Goal: Transaction & Acquisition: Purchase product/service

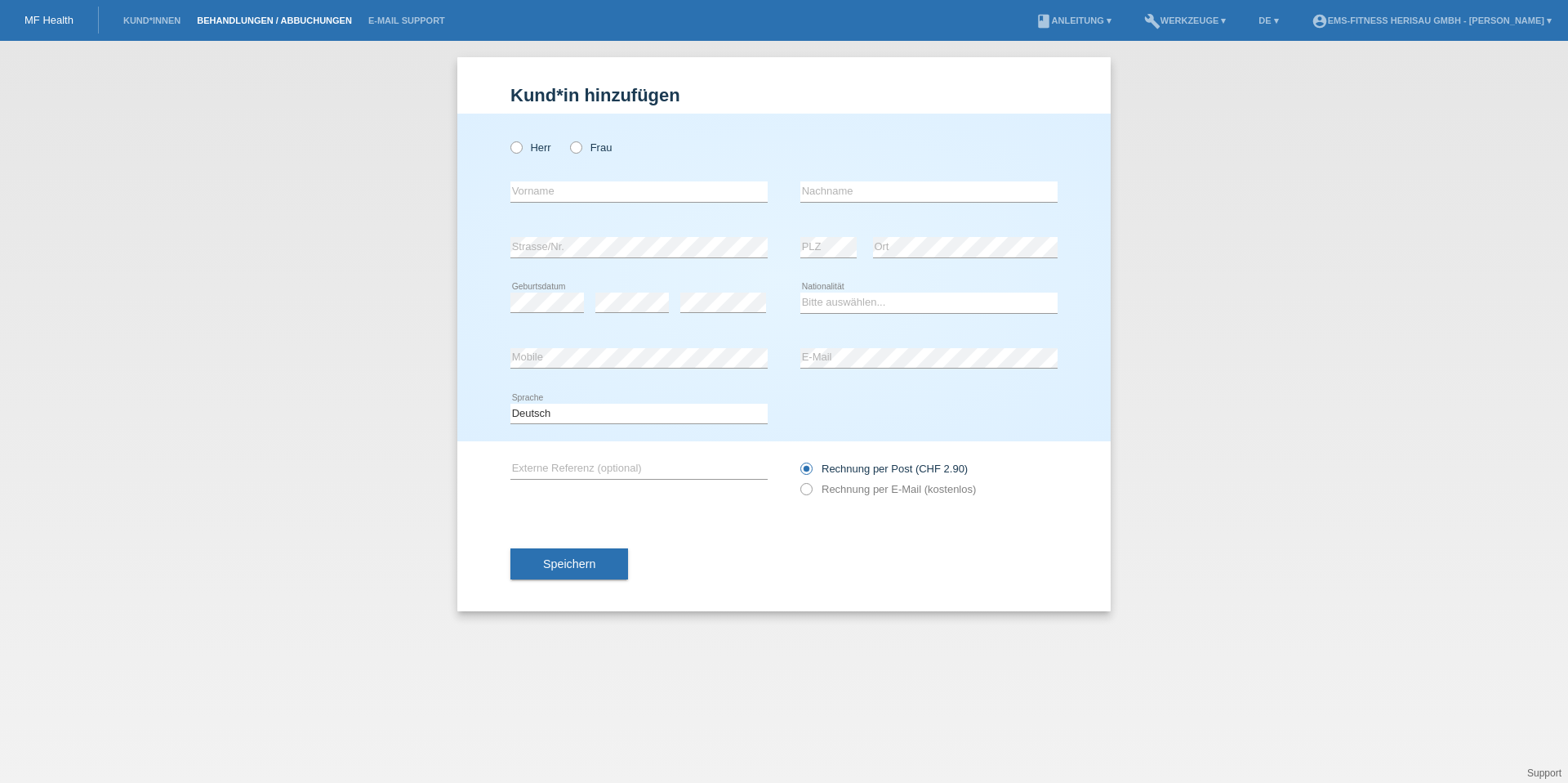
click at [245, 22] on link "Behandlungen / Abbuchungen" at bounding box center [274, 20] width 172 height 10
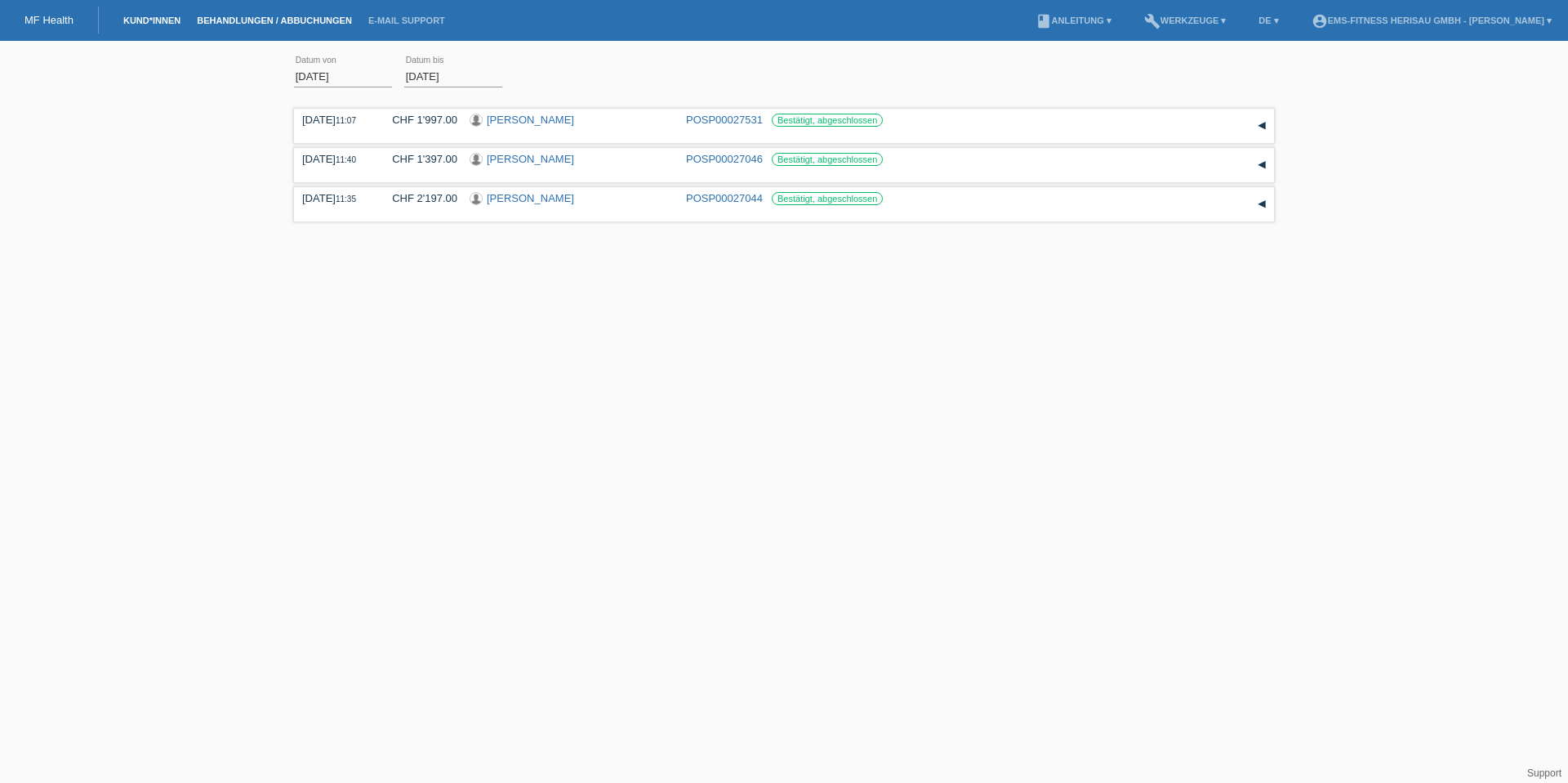
click at [177, 20] on link "Kund*innen" at bounding box center [152, 20] width 74 height 10
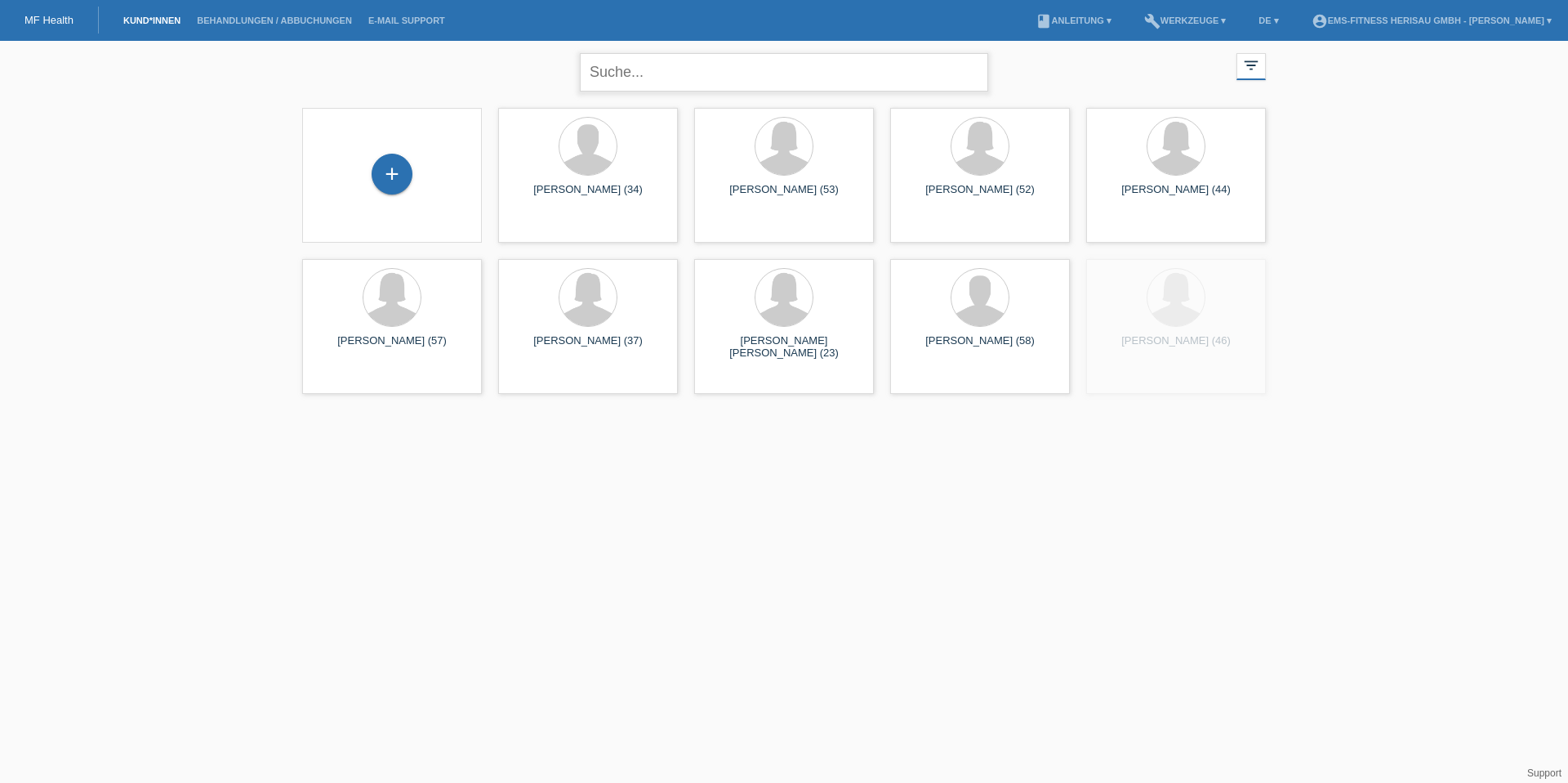
click at [679, 81] on input "text" at bounding box center [784, 73] width 408 height 39
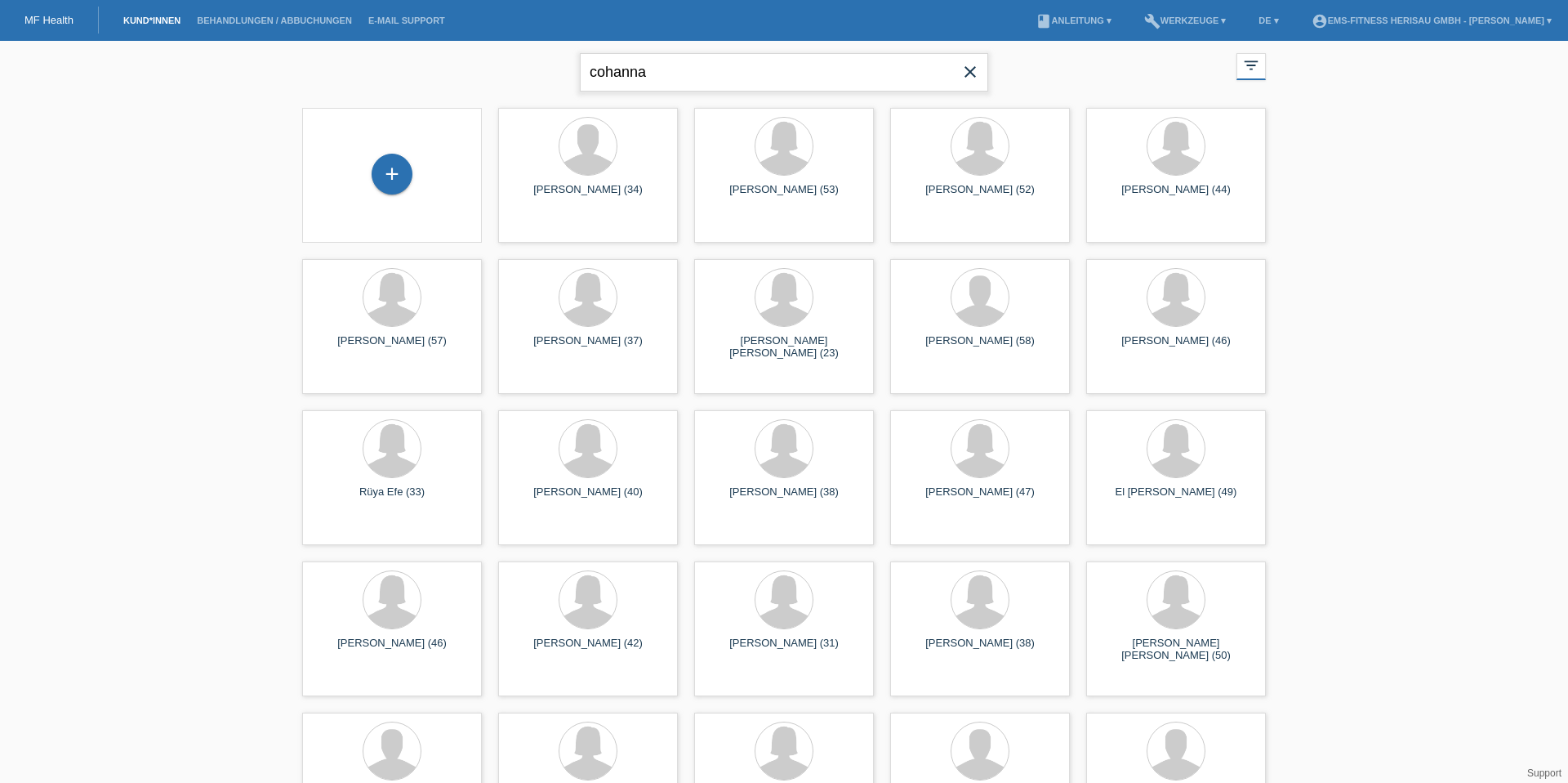
type input "cohanna"
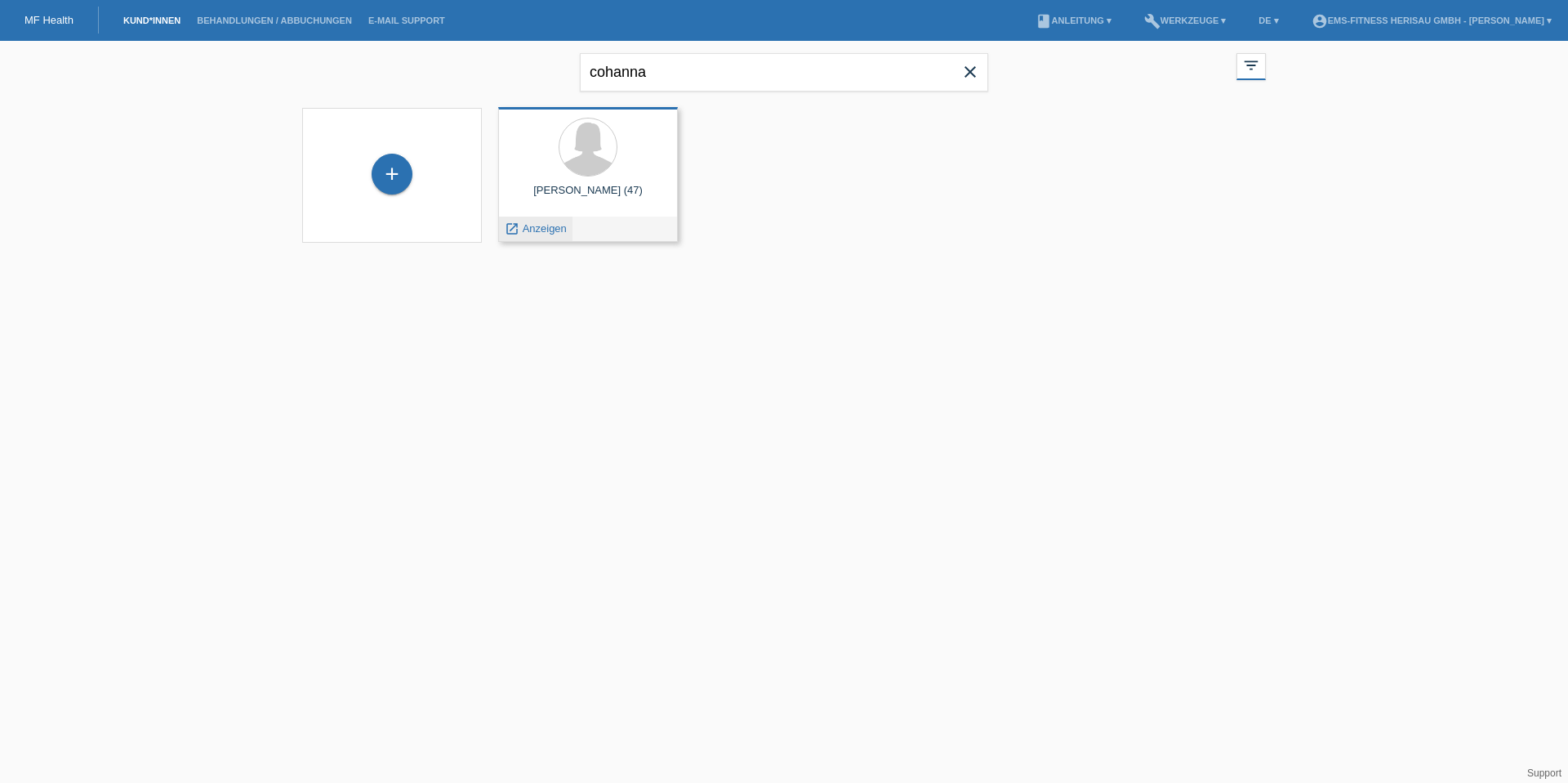
click at [532, 223] on span "Anzeigen" at bounding box center [545, 228] width 44 height 12
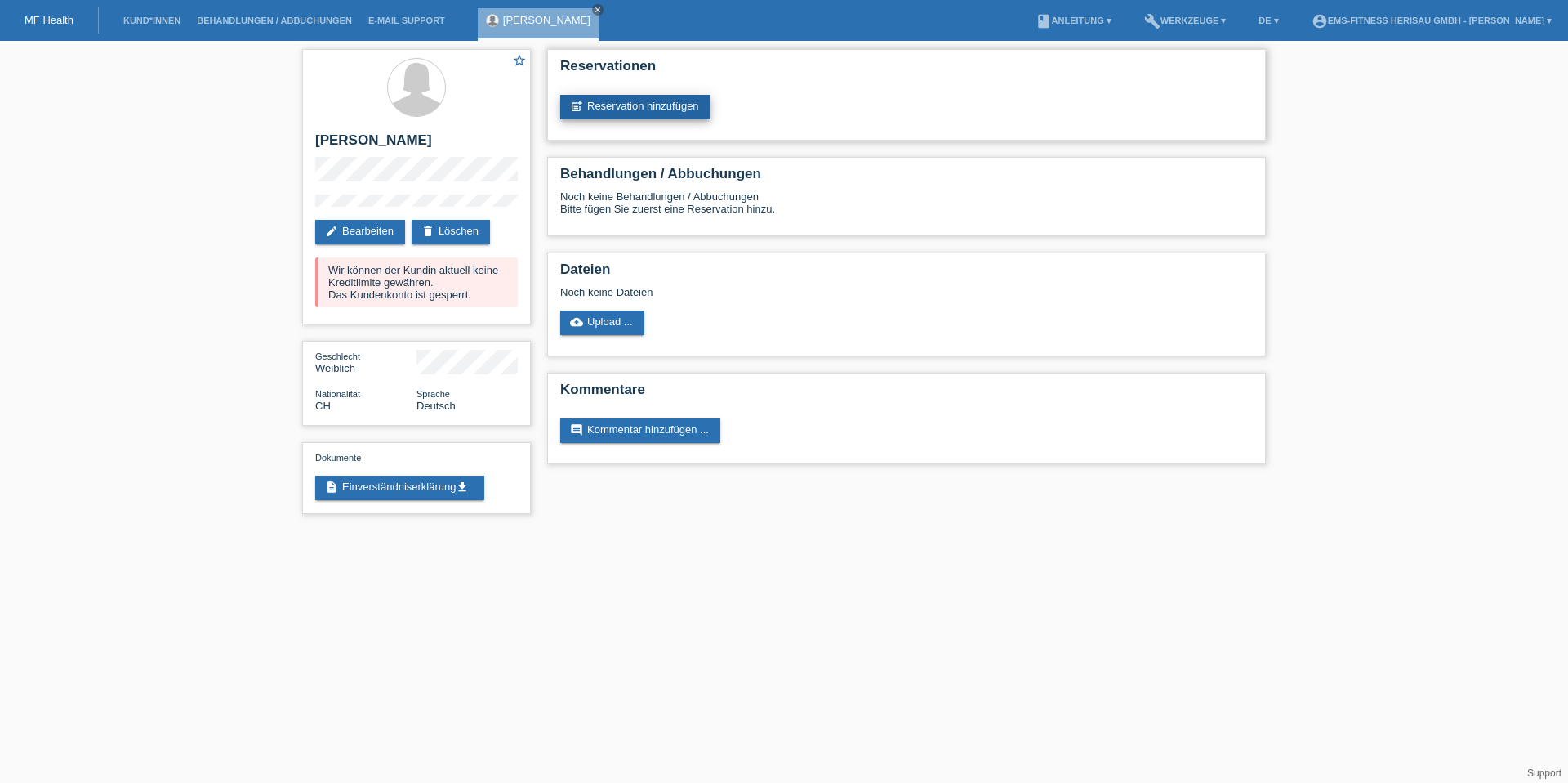
click at [637, 108] on link "post_add Reservation hinzufügen" at bounding box center [635, 107] width 150 height 25
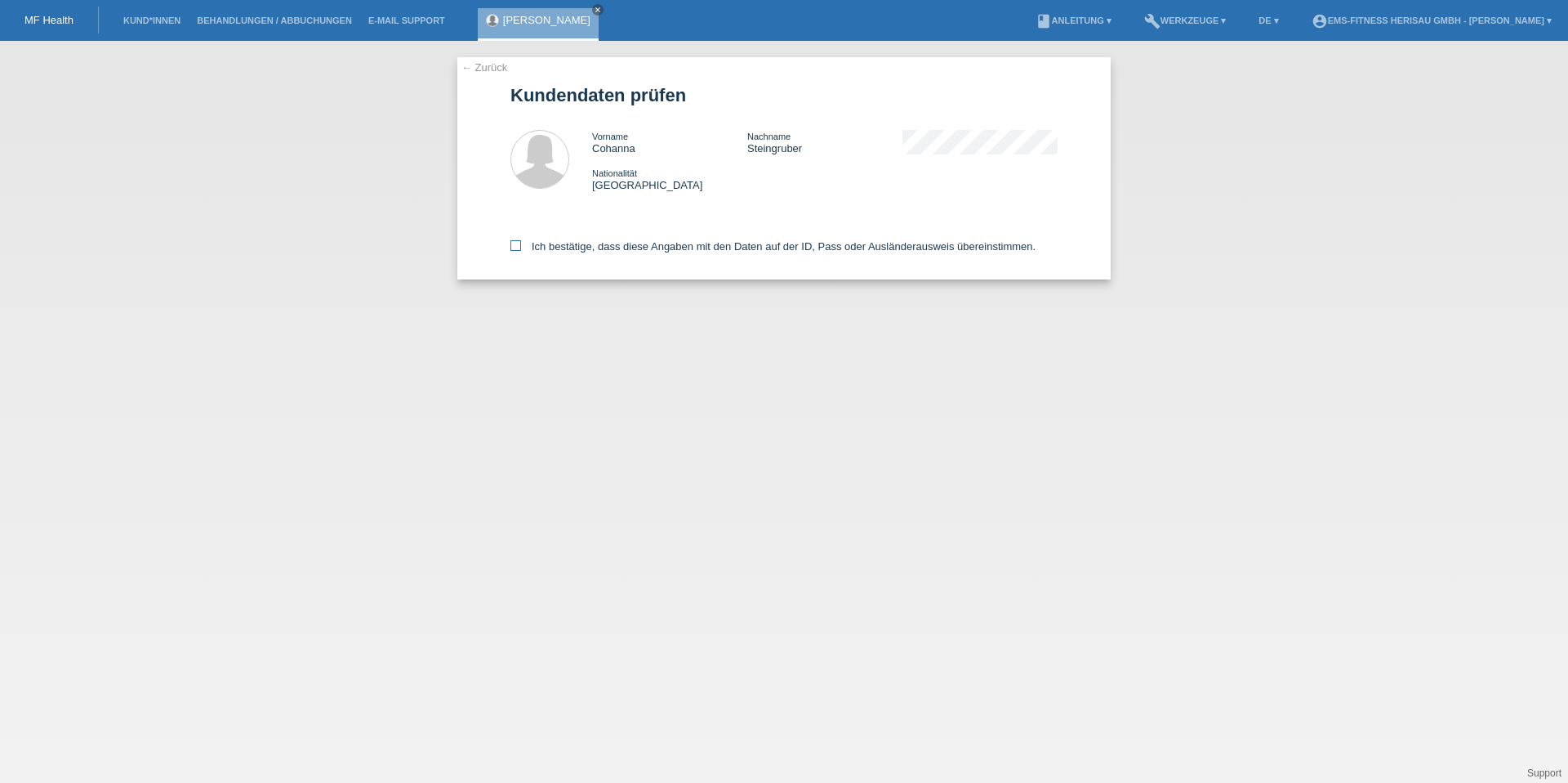
click at [611, 245] on label "Ich bestätige, dass diese Angaben mit den Daten auf der ID, Pass oder Ausländer…" at bounding box center [772, 246] width 525 height 12
click at [521, 245] on input "Ich bestätige, dass diese Angaben mit den Daten auf der ID, Pass oder Ausländer…" at bounding box center [516, 246] width 11 height 11
checkbox input "true"
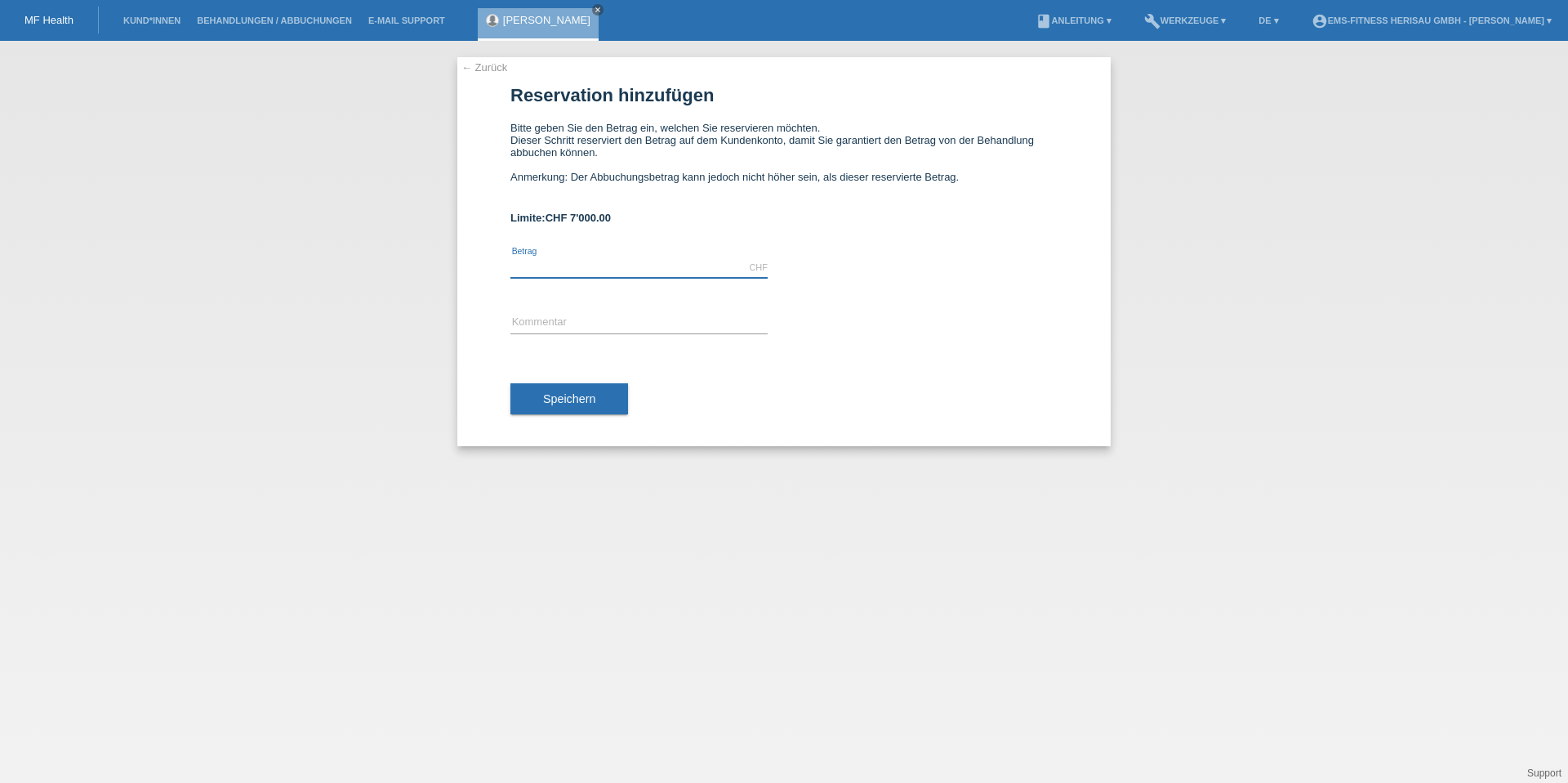
click at [663, 263] on input "text" at bounding box center [639, 268] width 257 height 20
type input "1297.00"
click at [579, 320] on input "text" at bounding box center [639, 323] width 257 height 20
type input "EMS Körperformen Herisau Automatische 6 Monats-Abo verlängerung"
click at [599, 392] on button "Speichern" at bounding box center [569, 399] width 117 height 31
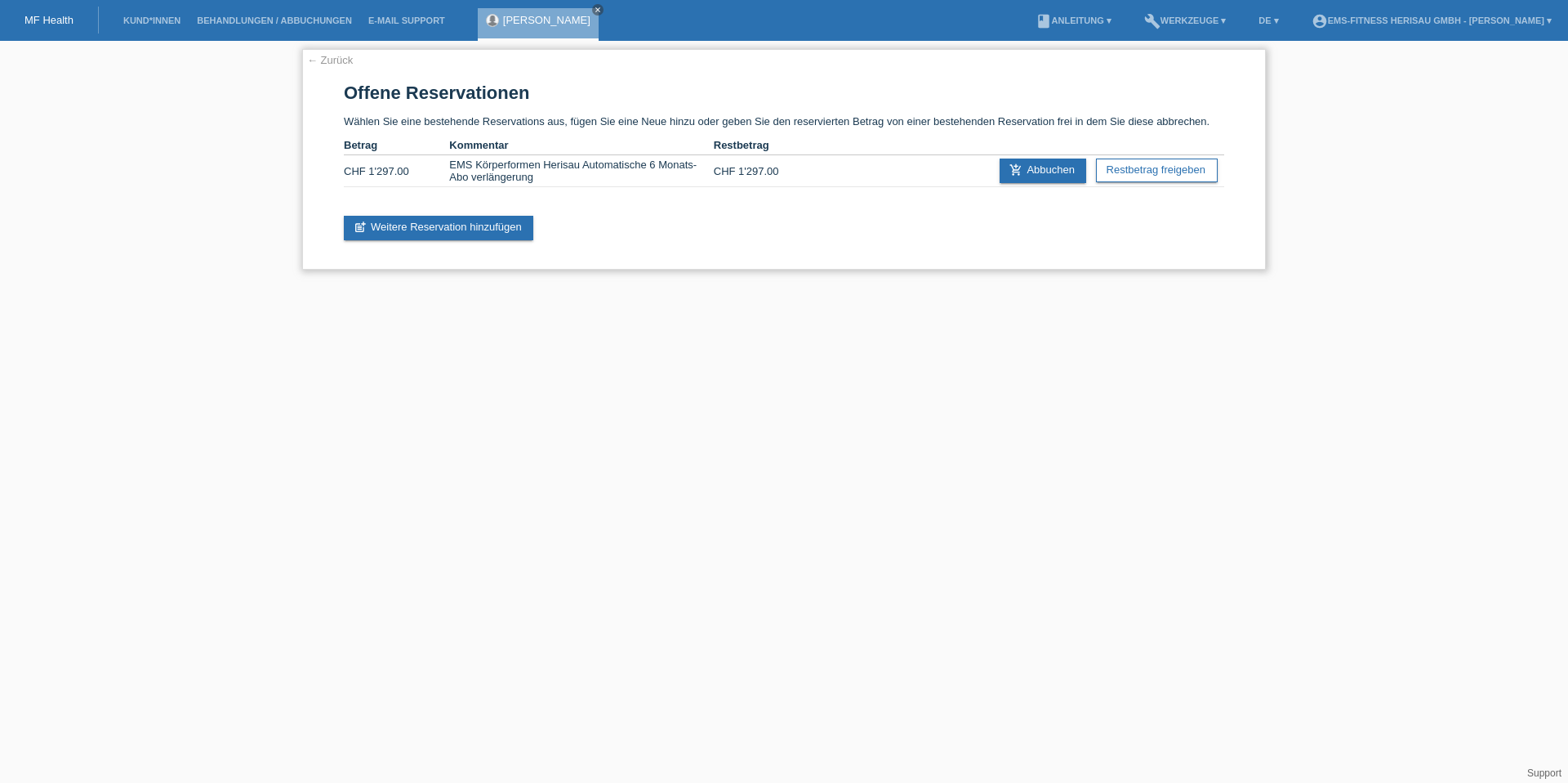
click at [337, 61] on link "← Zurück" at bounding box center [330, 59] width 46 height 12
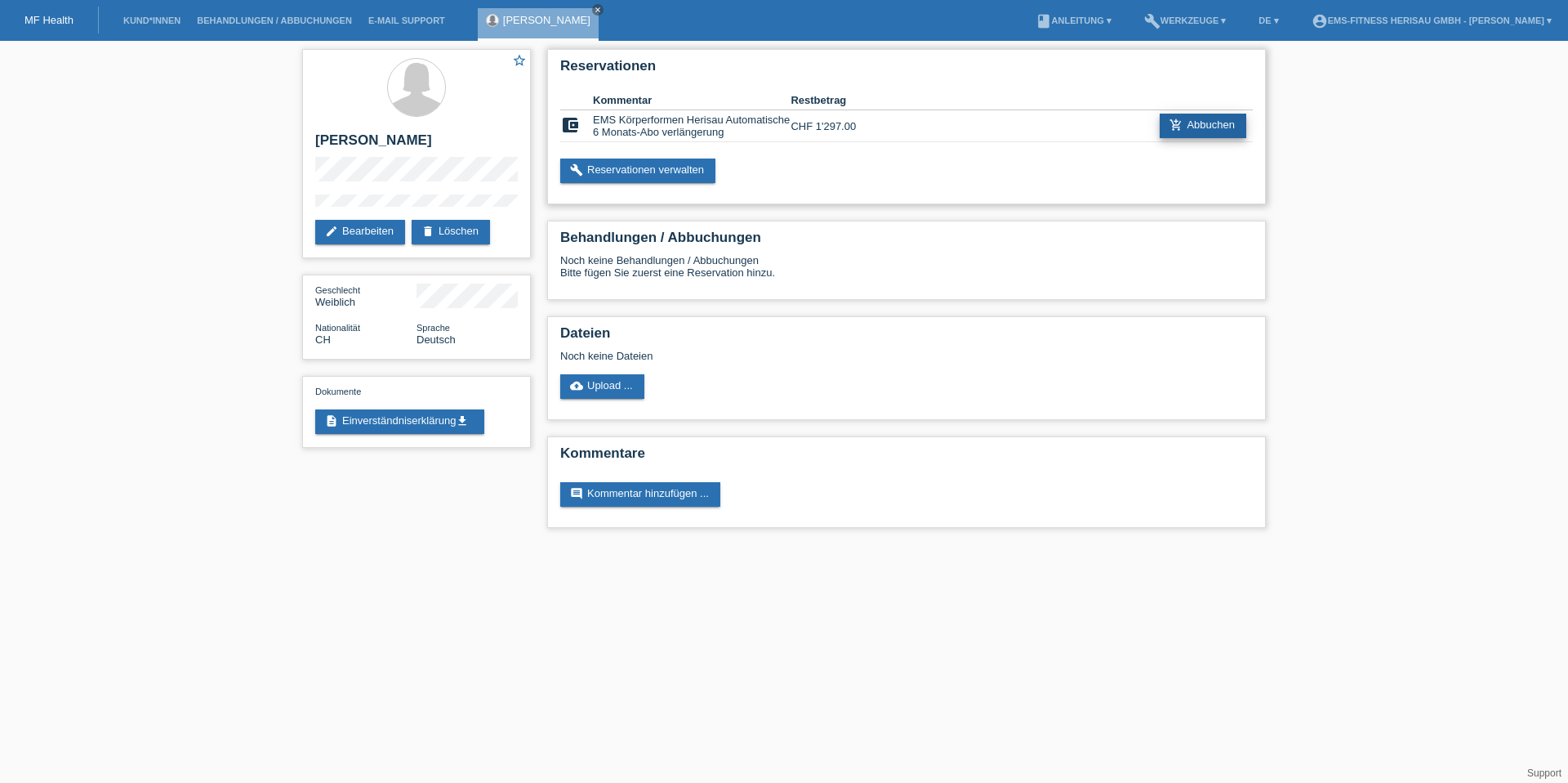
click at [1220, 135] on link "add_shopping_cart Abbuchen" at bounding box center [1203, 126] width 87 height 25
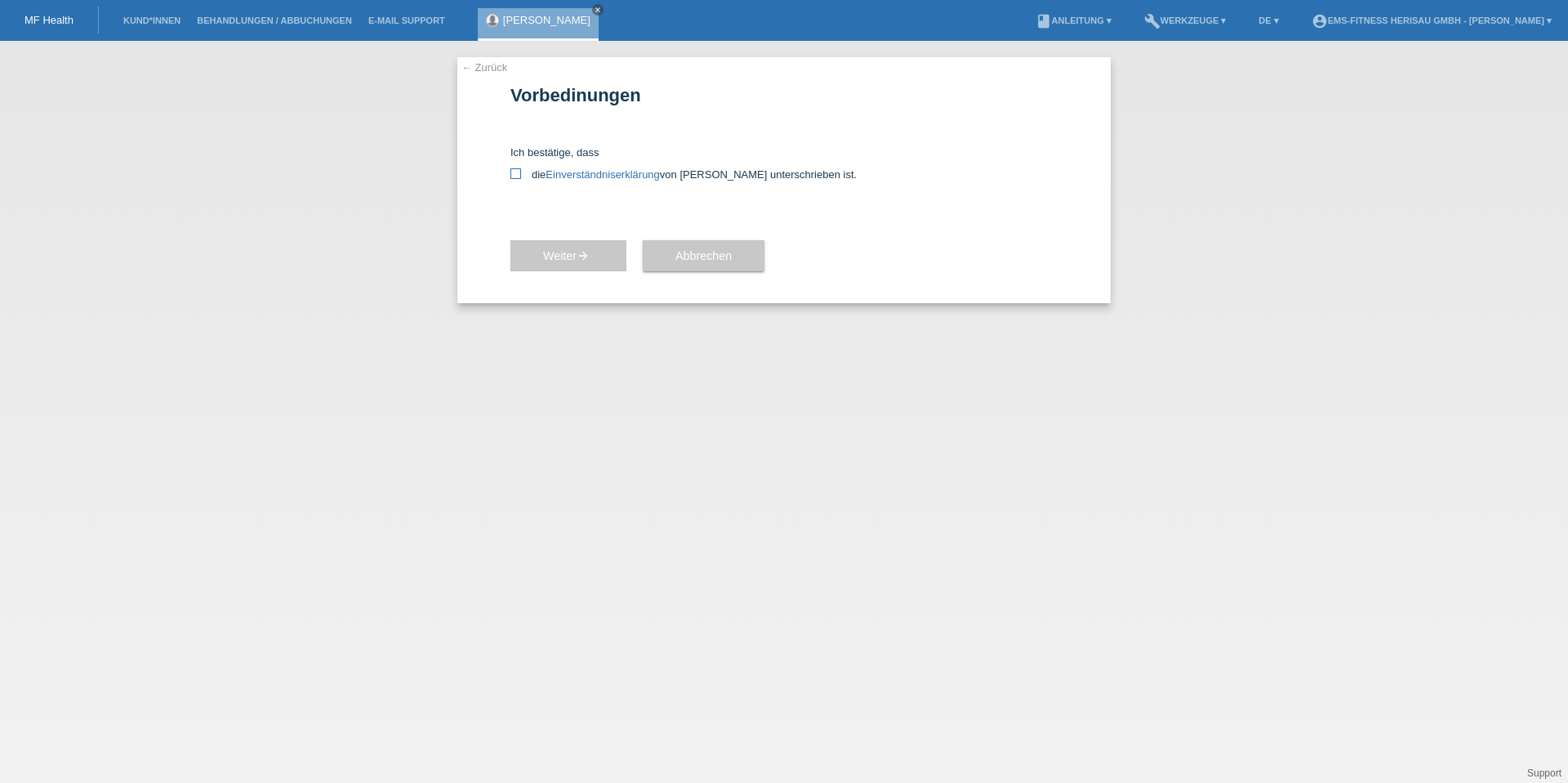
click at [526, 170] on label "die Einverständniserklärung von der Kundin unterschrieben ist." at bounding box center [784, 174] width 547 height 12
click at [521, 170] on input "die Einverständniserklärung von der Kundin unterschrieben ist." at bounding box center [516, 174] width 11 height 11
checkbox input "true"
click at [545, 253] on span "Weiter arrow_forward" at bounding box center [568, 256] width 51 height 13
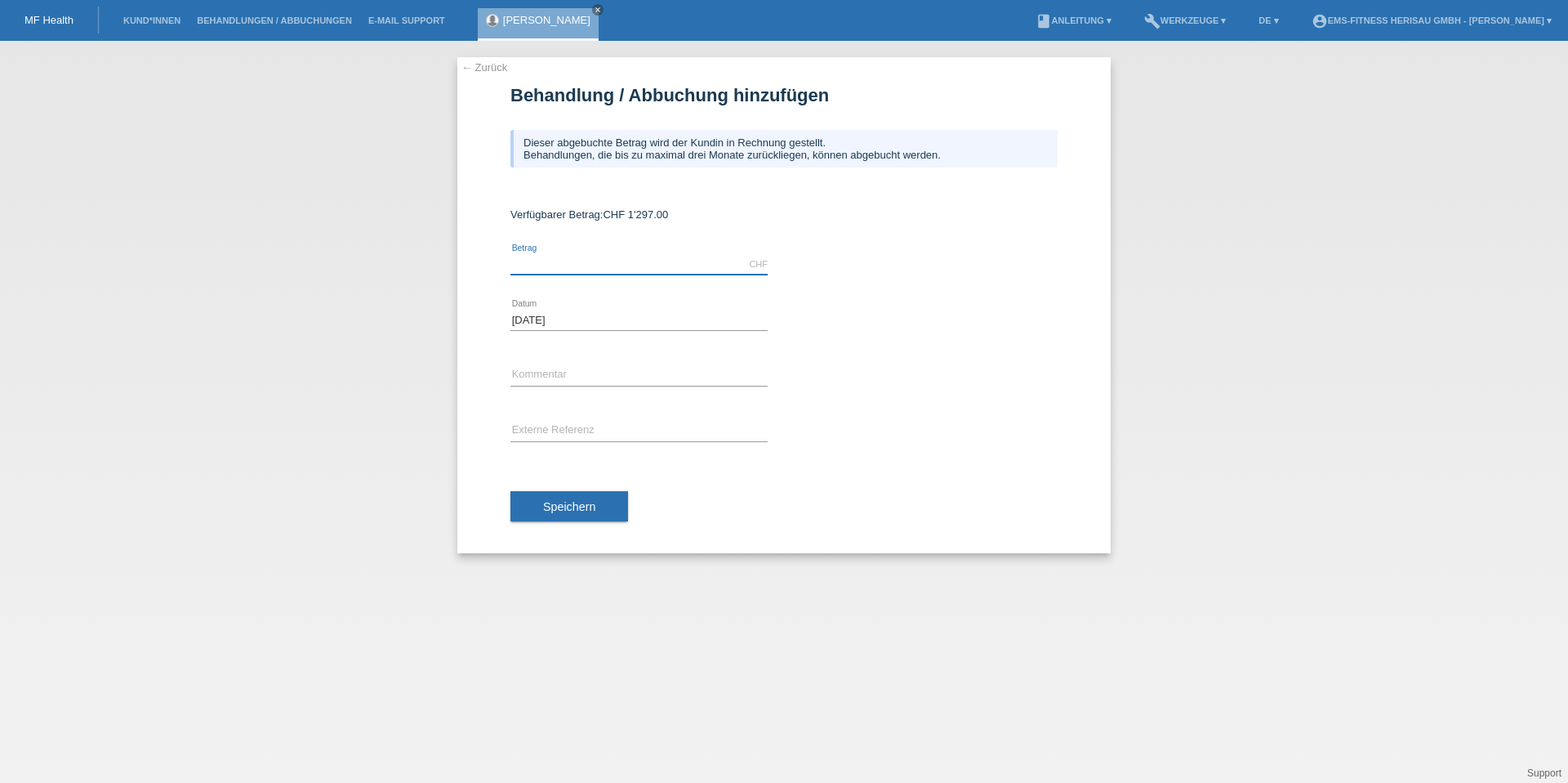
click at [658, 259] on input "text" at bounding box center [639, 264] width 257 height 20
type input "1297.00"
click at [581, 524] on div "Speichern" at bounding box center [784, 506] width 547 height 95
click at [581, 517] on button "Speichern" at bounding box center [569, 507] width 117 height 31
